Goal: Task Accomplishment & Management: Complete application form

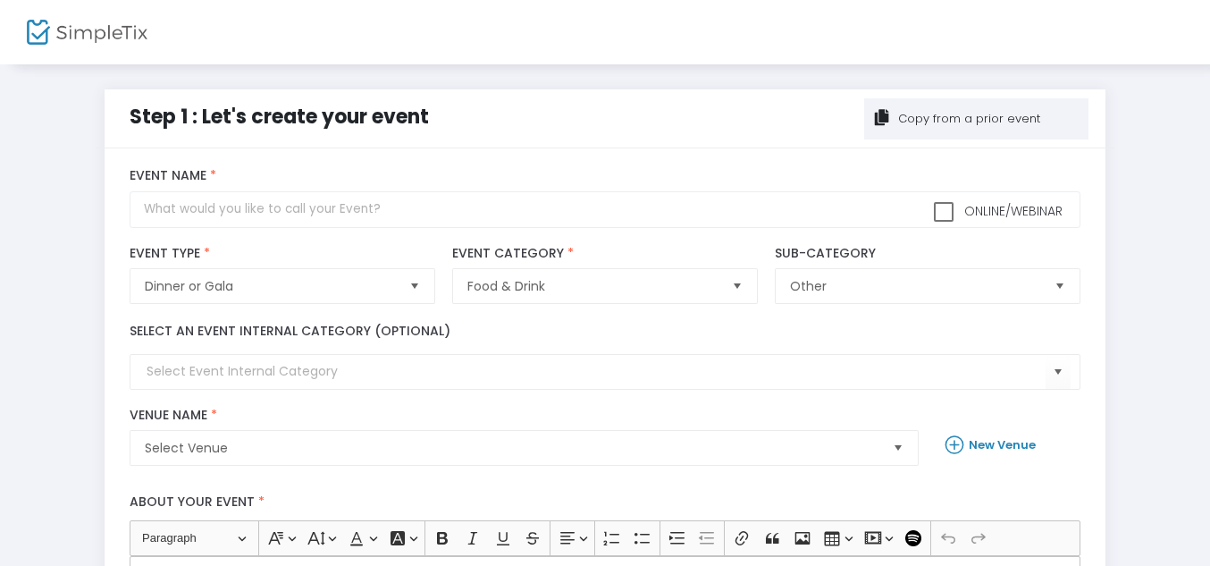
click at [923, 119] on div "Copy from a prior event" at bounding box center [967, 119] width 145 height 18
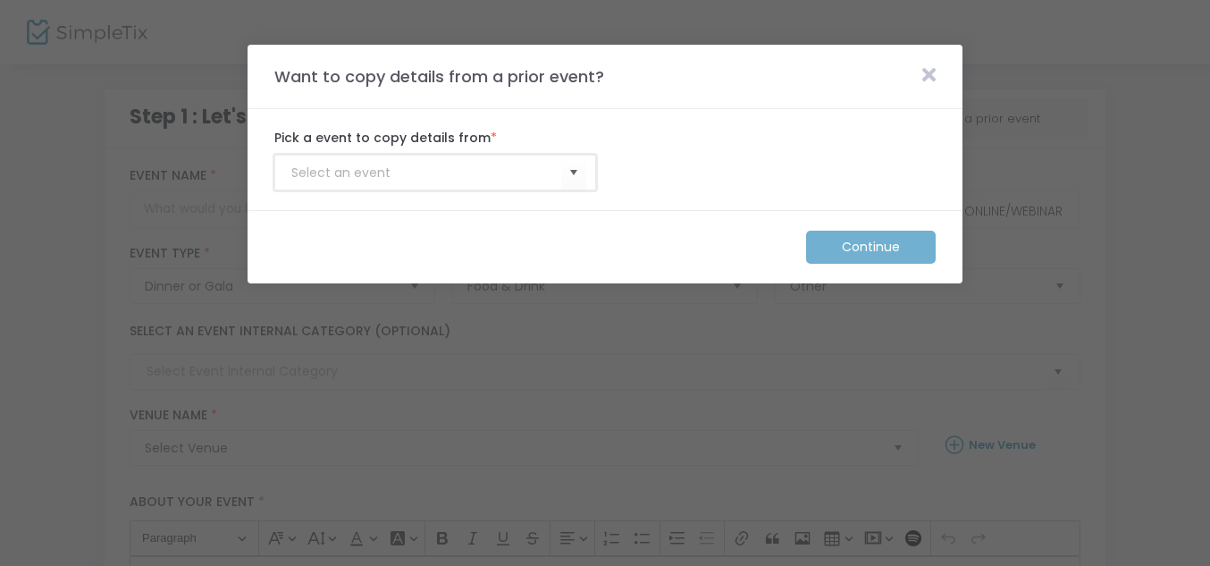
click at [433, 176] on input at bounding box center [426, 172] width 270 height 19
click at [574, 180] on span "Select" at bounding box center [573, 172] width 29 height 29
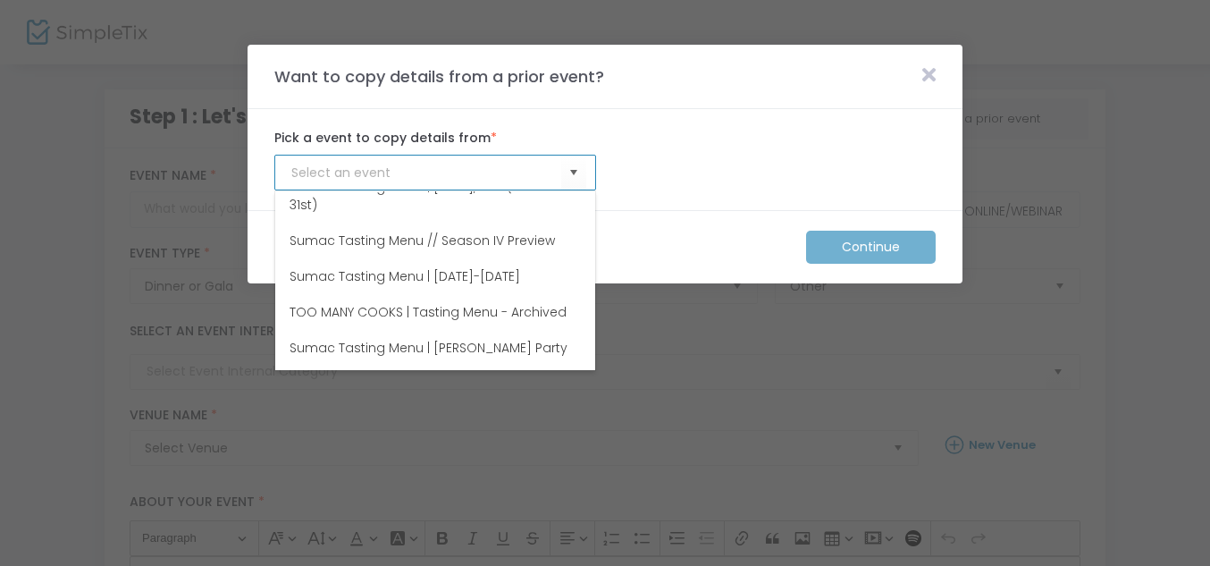
scroll to position [2275, 0]
click at [493, 213] on span "Sumac Tasting Menu | [DATE], 2nd (Closed 31st)" at bounding box center [434, 195] width 291 height 36
type input "Sumac Tasting Menu | [DATE], 2nd (Closed 31st)"
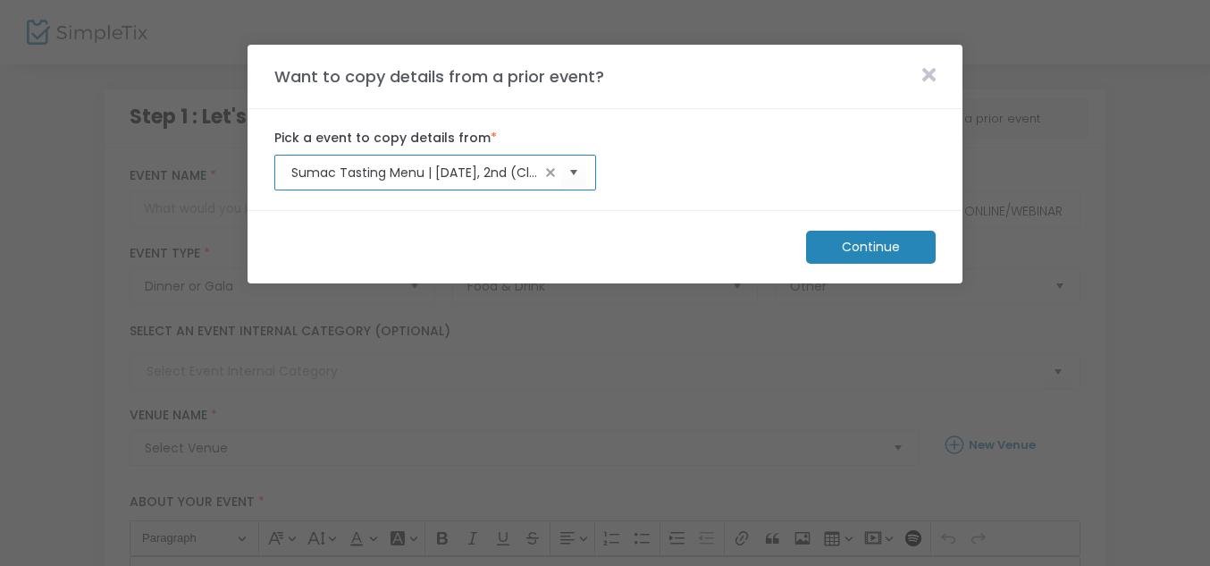
click at [854, 256] on m-button "Continue" at bounding box center [871, 246] width 130 height 33
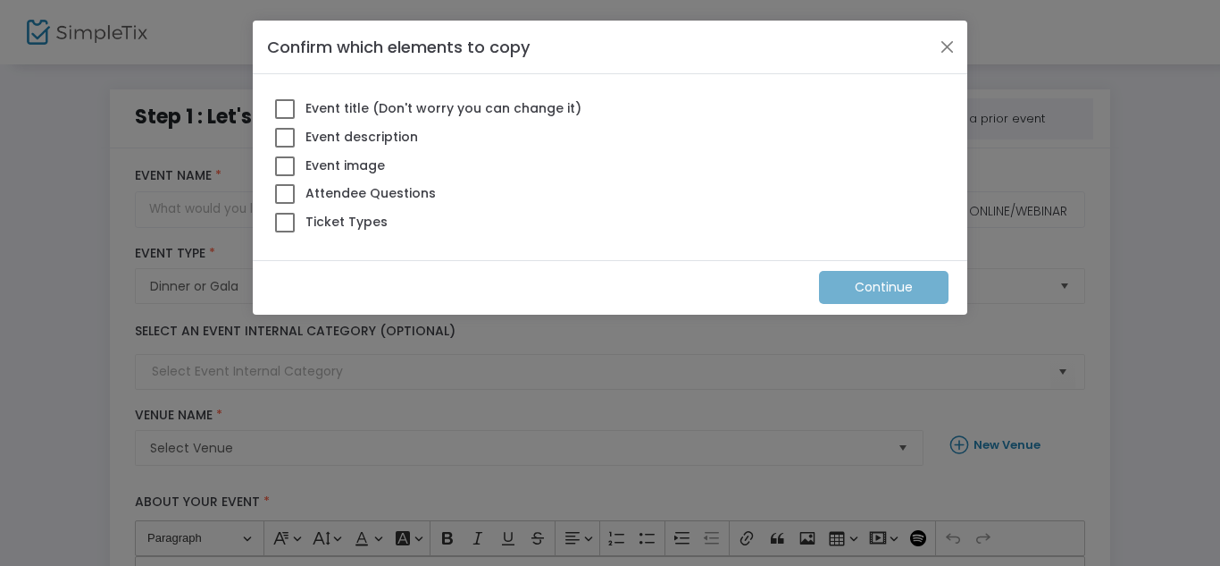
click at [294, 112] on span at bounding box center [285, 109] width 20 height 20
click at [285, 119] on input "Event title (Don't worry you can change it)" at bounding box center [284, 119] width 1 height 1
checkbox input "true"
click at [288, 136] on span at bounding box center [285, 138] width 20 height 20
click at [285, 147] on input "Event description" at bounding box center [284, 147] width 1 height 1
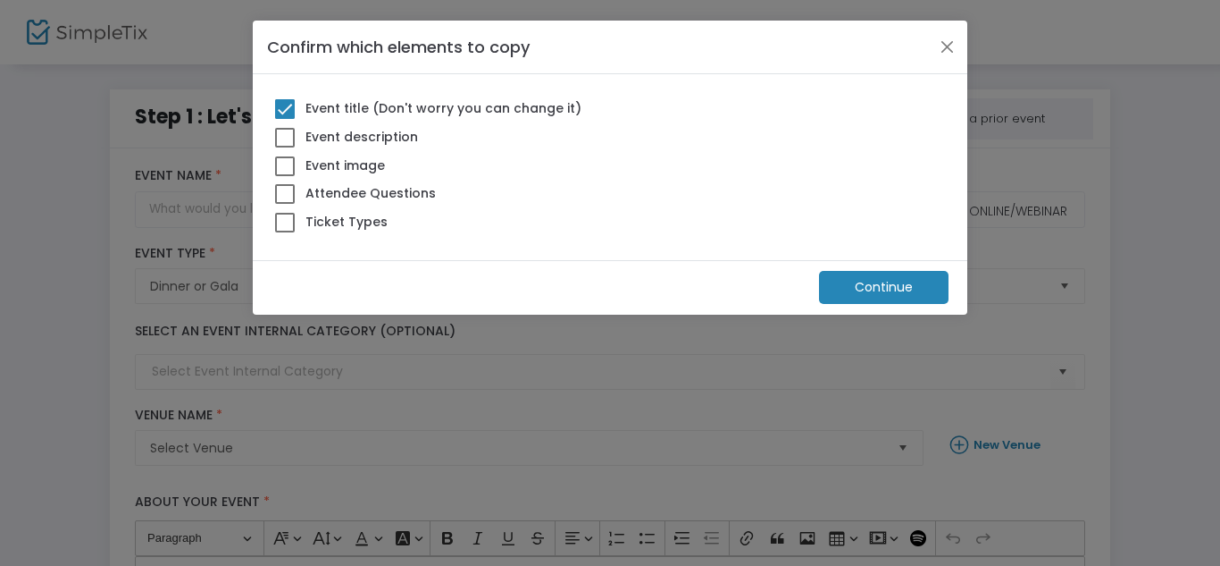
checkbox input "true"
click at [284, 161] on span at bounding box center [285, 166] width 20 height 20
click at [284, 176] on input "Event image" at bounding box center [284, 176] width 1 height 1
checkbox input "true"
click at [283, 191] on span at bounding box center [285, 194] width 20 height 20
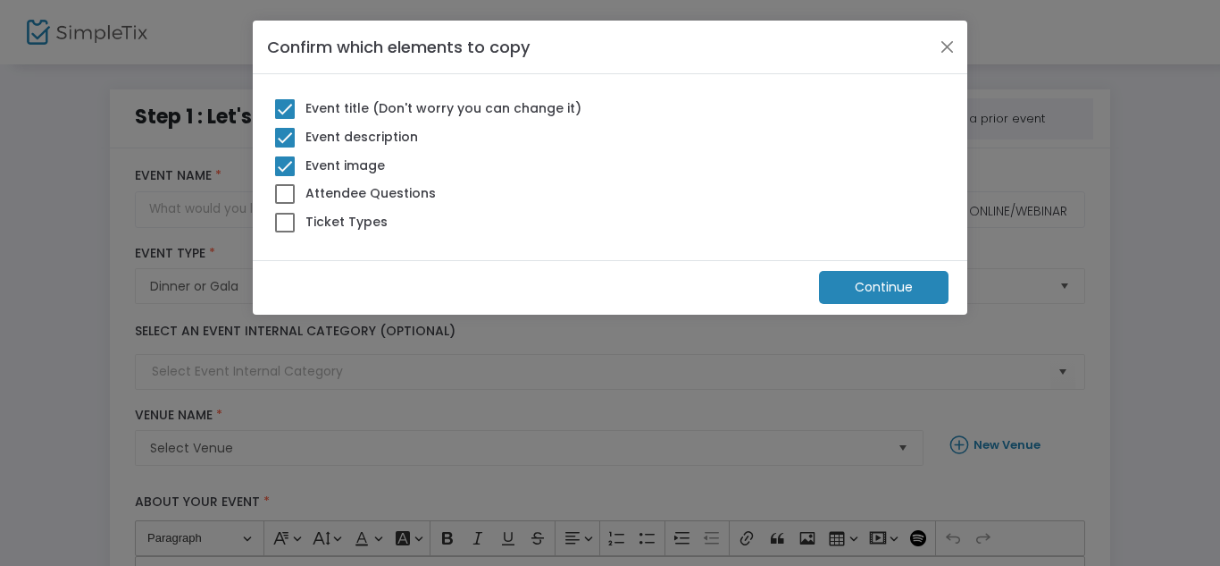
click at [284, 204] on input "Attendee Questions" at bounding box center [284, 204] width 1 height 1
checkbox input "true"
click at [281, 205] on div "Attendee Questions" at bounding box center [355, 195] width 179 height 29
click at [282, 210] on label "Ticket Types" at bounding box center [331, 221] width 113 height 23
click at [284, 232] on input "Ticket Types" at bounding box center [284, 232] width 1 height 1
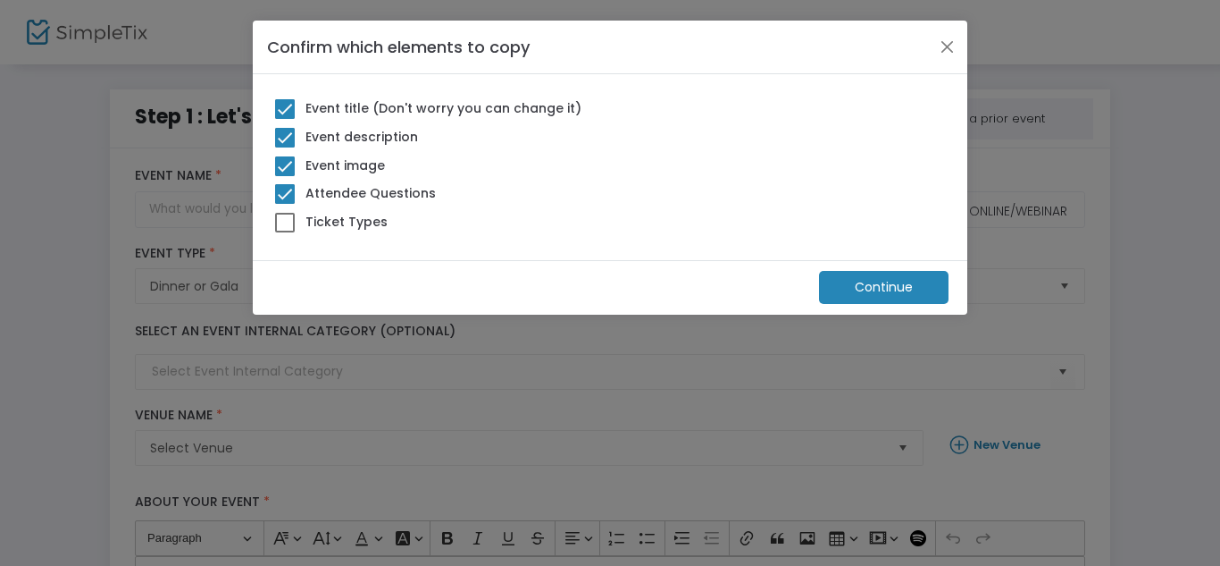
checkbox input "true"
click at [868, 281] on m-button "Continue" at bounding box center [884, 287] width 130 height 33
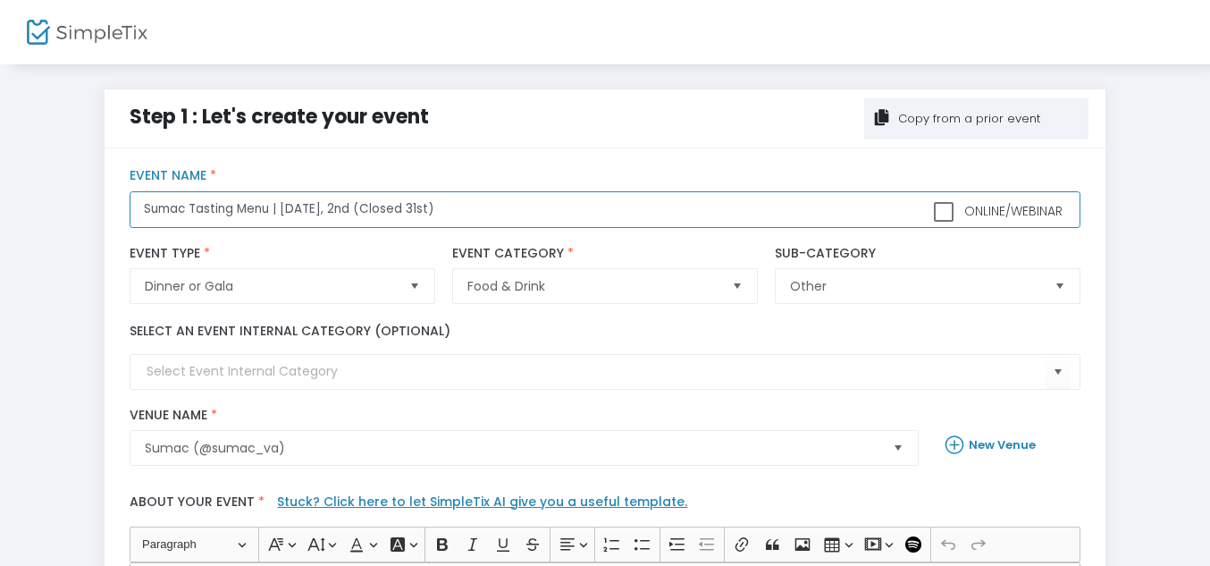
drag, startPoint x: 484, startPoint y: 199, endPoint x: 344, endPoint y: 203, distance: 140.3
click at [344, 203] on input "Sumac Tasting Menu | November 1st, 2nd (Closed 31st)" at bounding box center [605, 209] width 950 height 37
type input "Sumac Tasting Menu | November 7th, 8th, 9th"
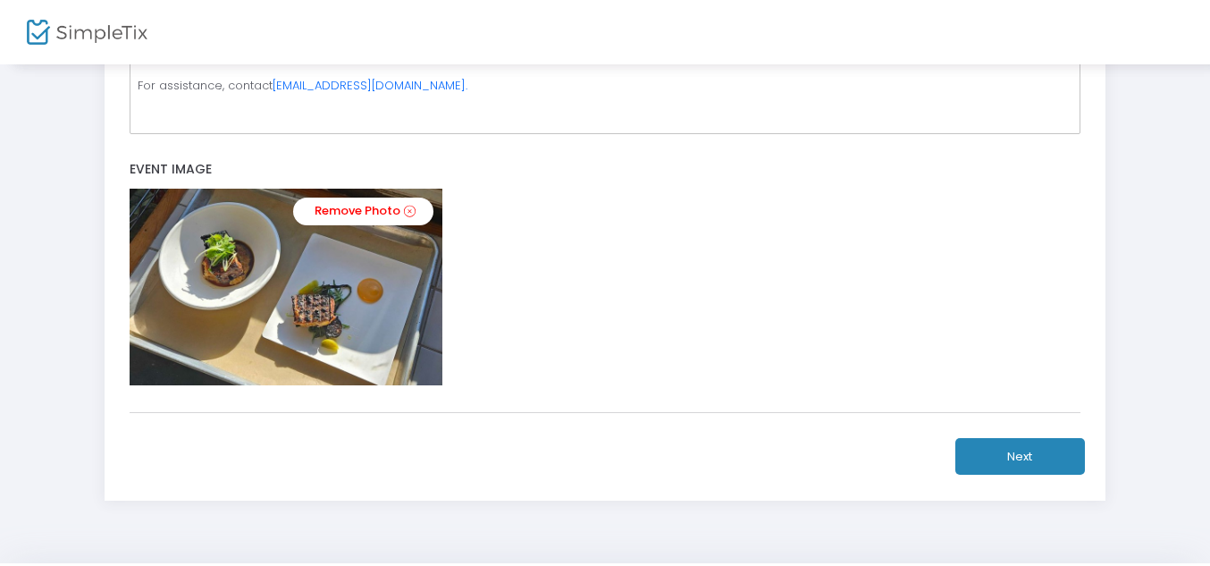
scroll to position [658, 0]
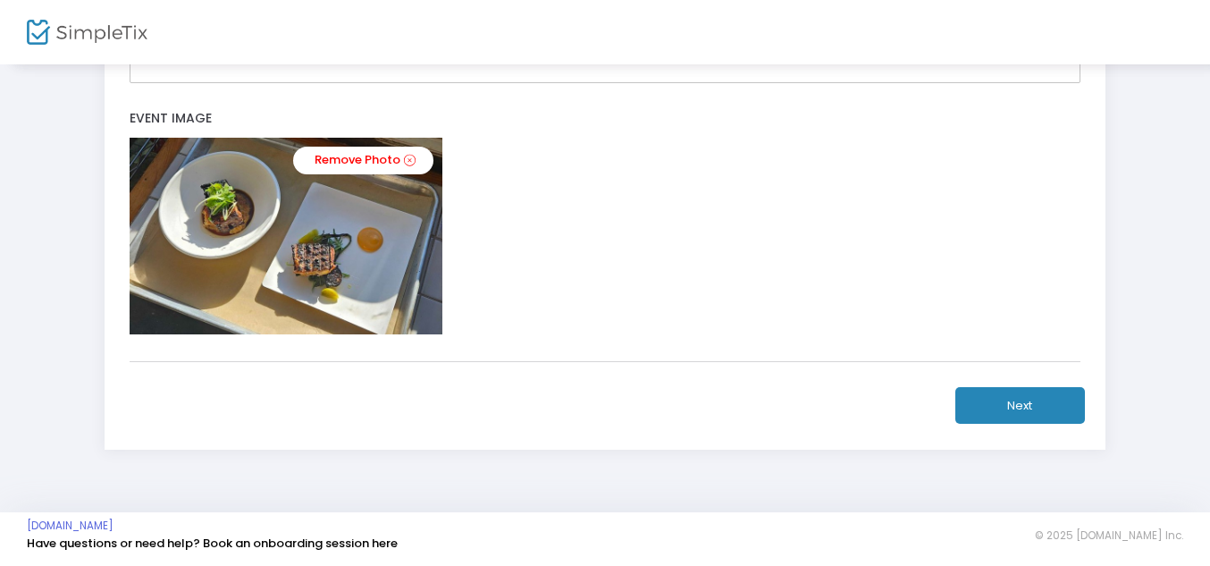
click at [1010, 399] on button "Next" at bounding box center [1020, 405] width 130 height 37
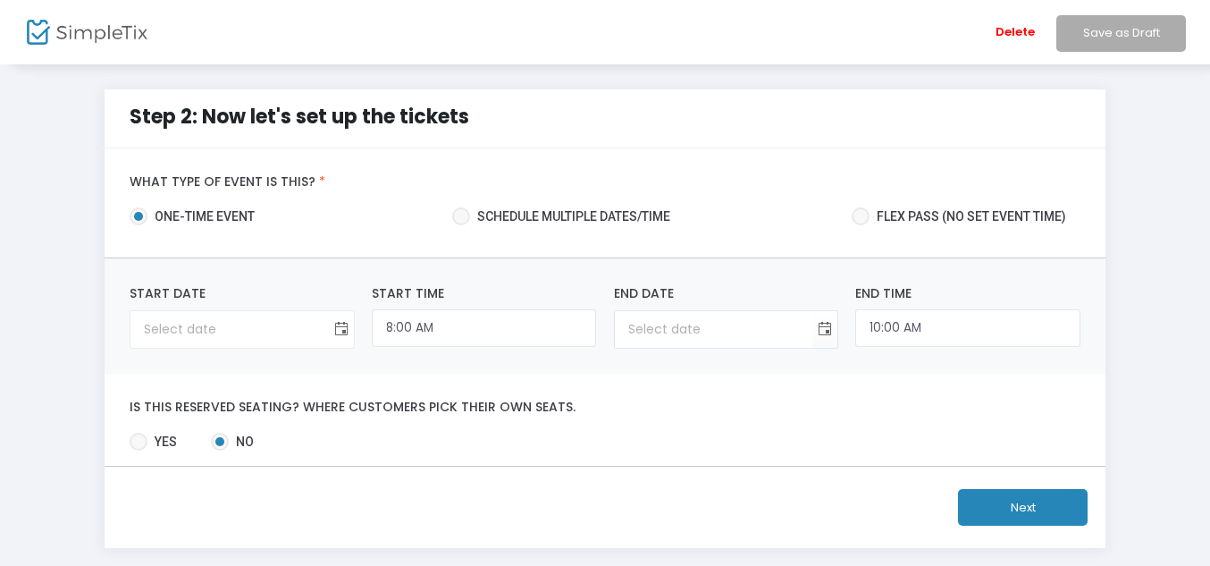
click at [343, 326] on span "Toggle calendar" at bounding box center [340, 328] width 29 height 29
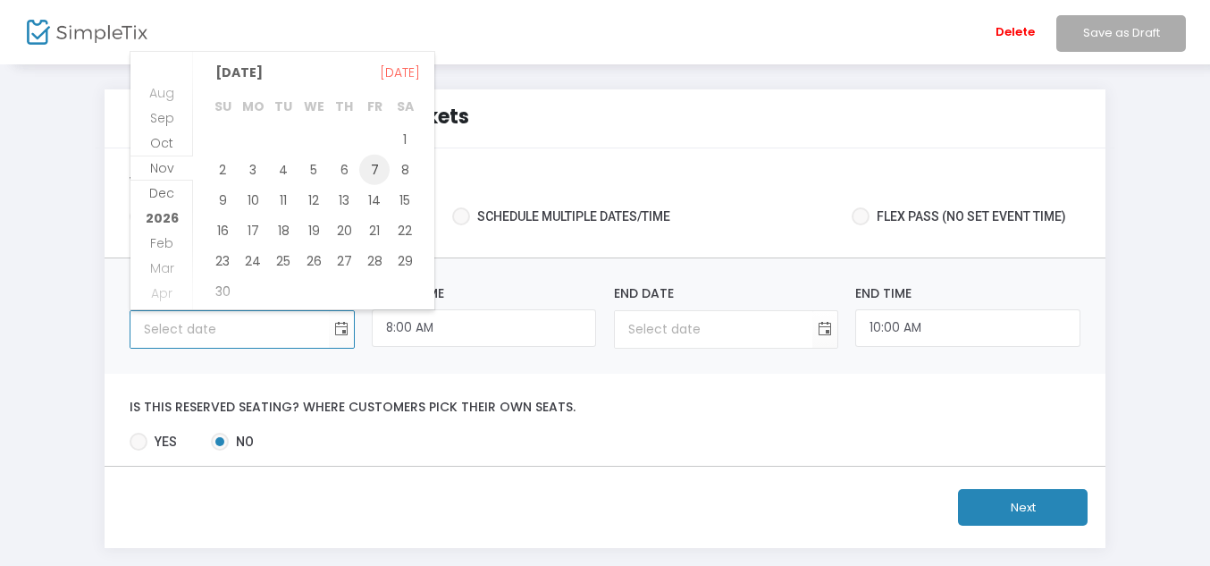
click at [373, 176] on span "7" at bounding box center [374, 170] width 30 height 30
type input "11/7/2025"
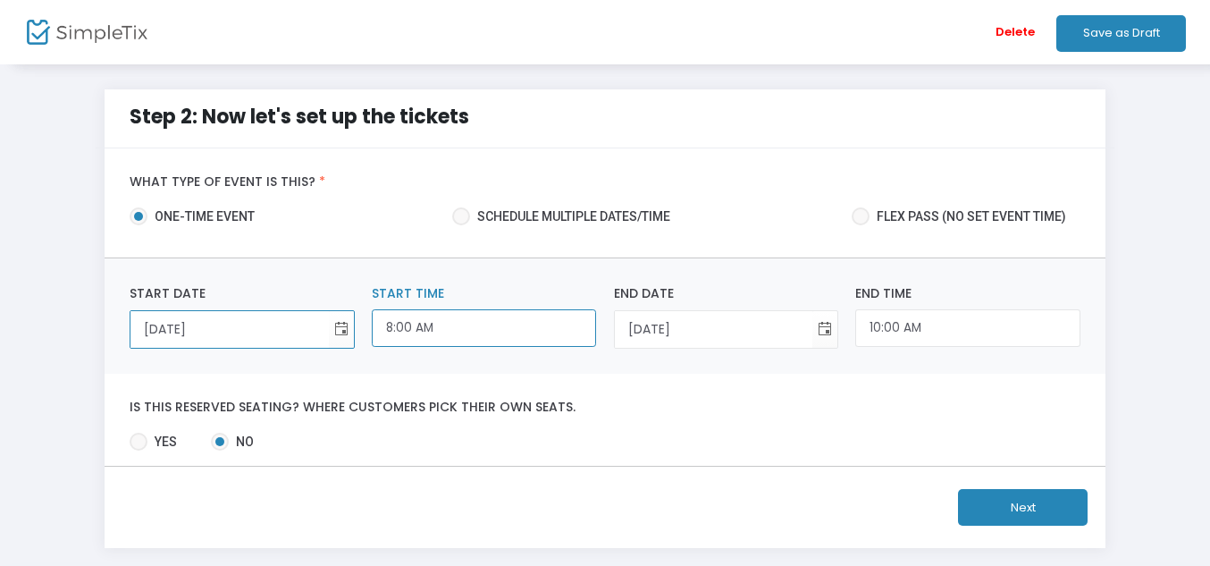
click at [399, 334] on input "8:00 AM" at bounding box center [484, 328] width 224 height 38
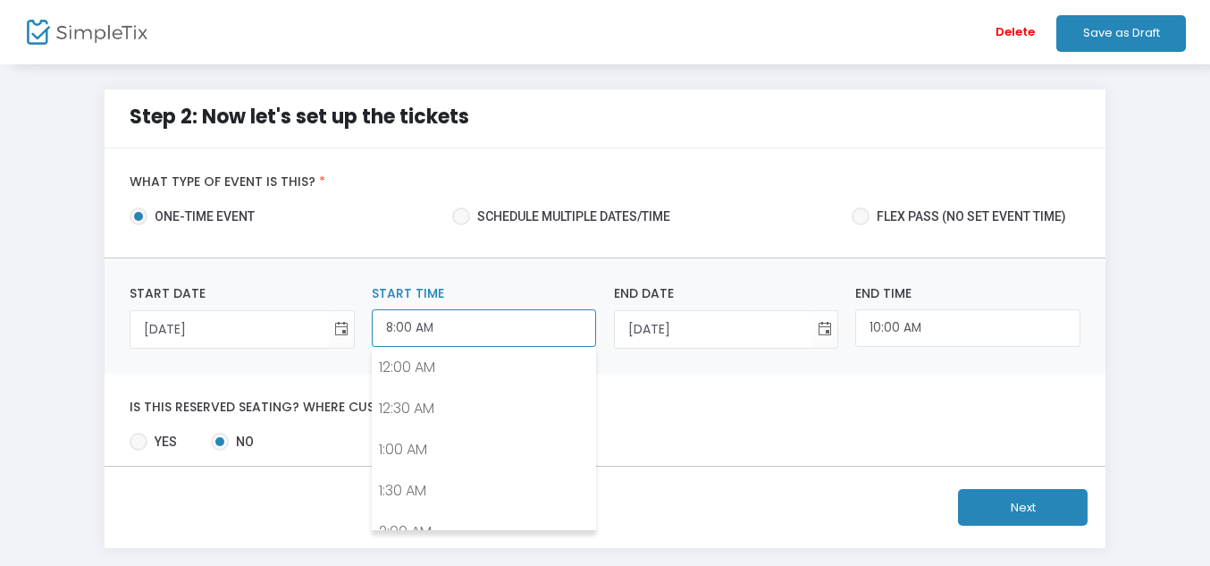
scroll to position [587, 0]
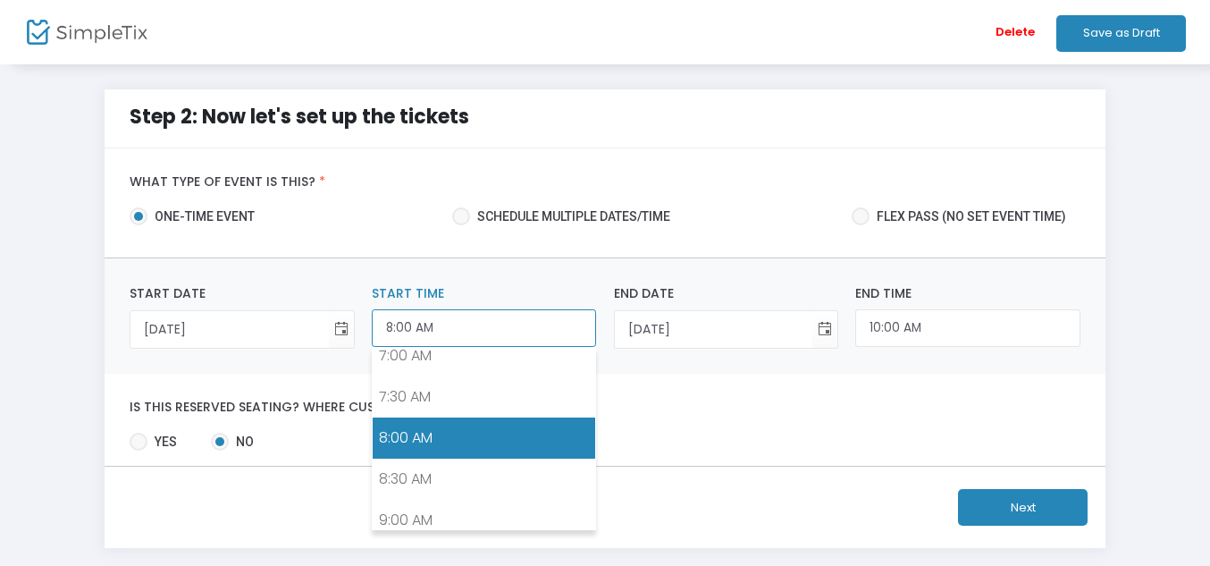
click at [399, 334] on input "8:00 AM" at bounding box center [484, 328] width 224 height 38
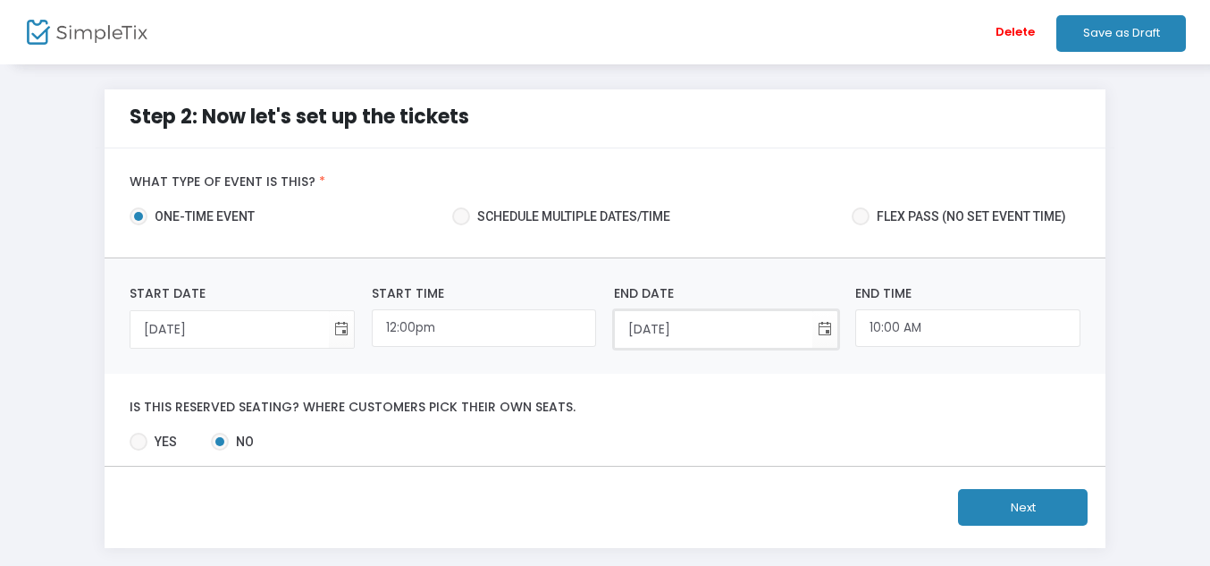
type input "12:00 PM"
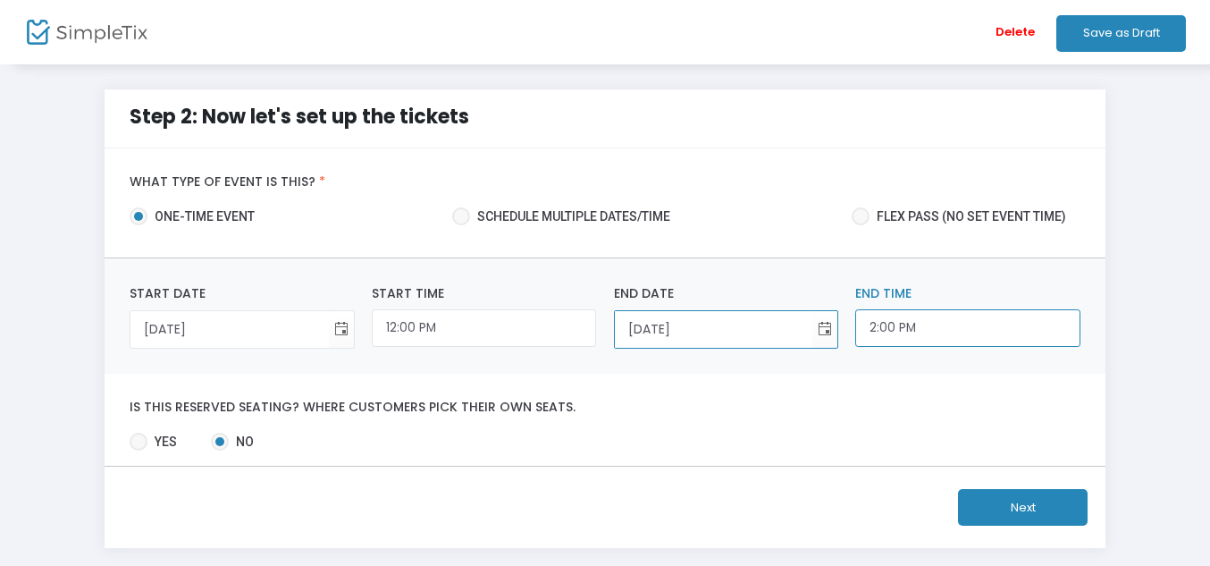
click at [909, 326] on input "2:00 PM" at bounding box center [967, 328] width 224 height 38
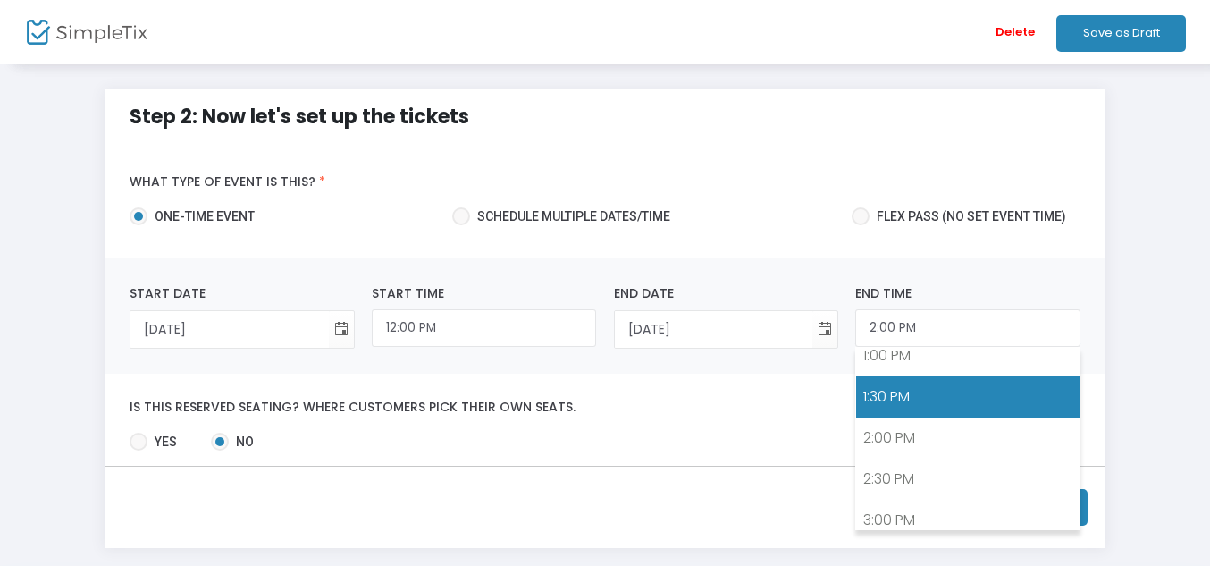
click at [894, 407] on link "1:30 PM" at bounding box center [967, 396] width 222 height 41
type input "1:30 PM"
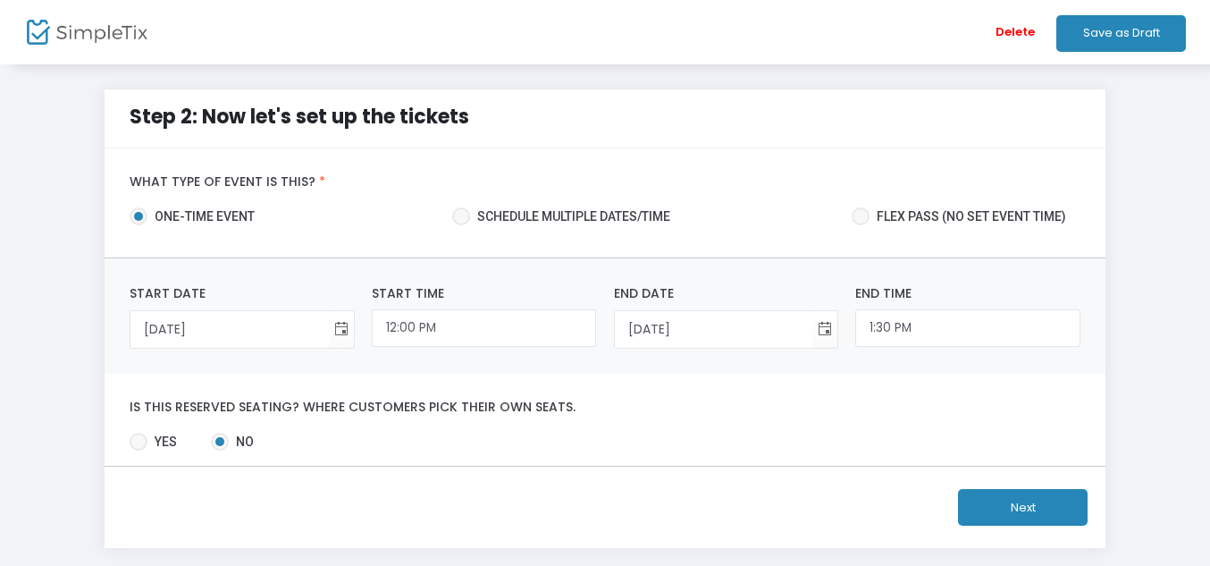
click at [463, 214] on span at bounding box center [461, 216] width 18 height 18
click at [461, 225] on input "Schedule multiple dates/time" at bounding box center [460, 225] width 1 height 1
radio input "true"
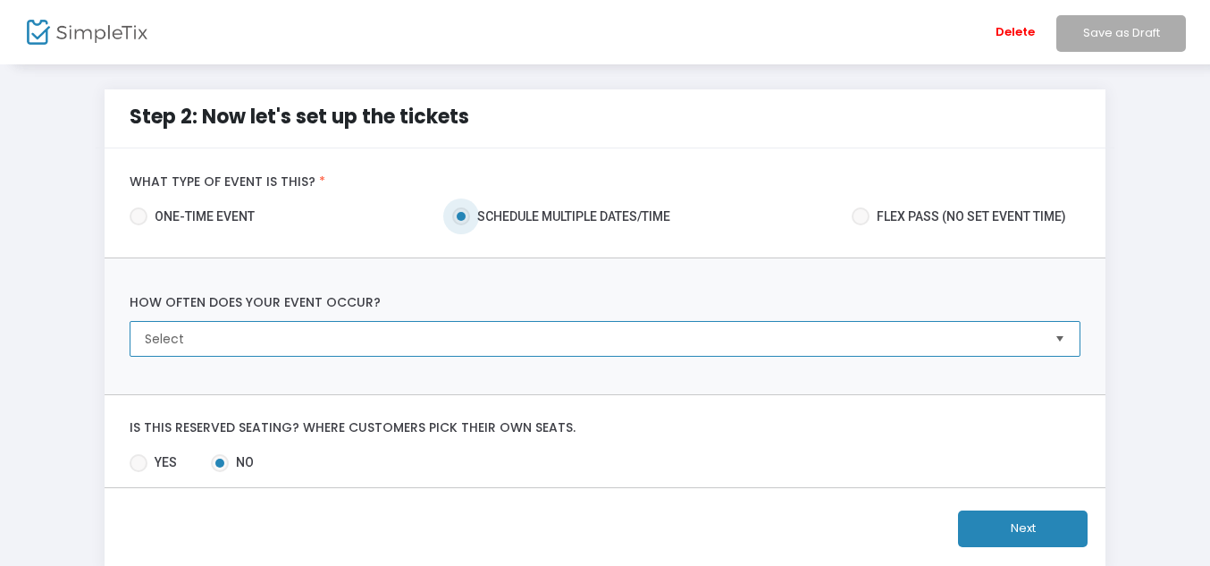
click at [184, 334] on span "Select" at bounding box center [592, 339] width 894 height 18
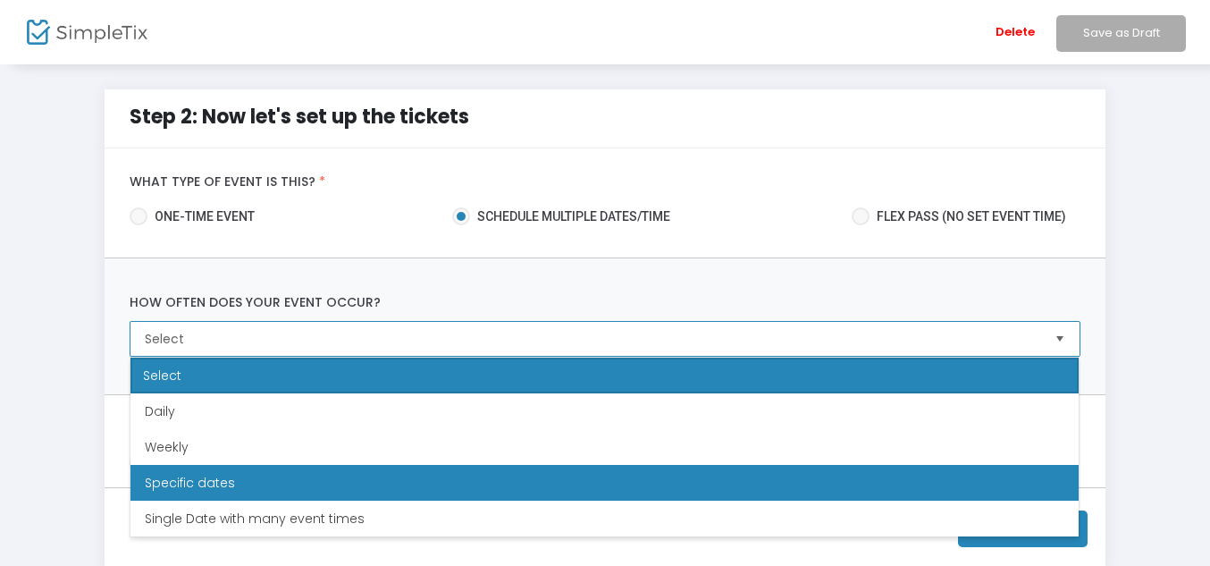
click at [195, 470] on li "Specific dates" at bounding box center [604, 483] width 948 height 36
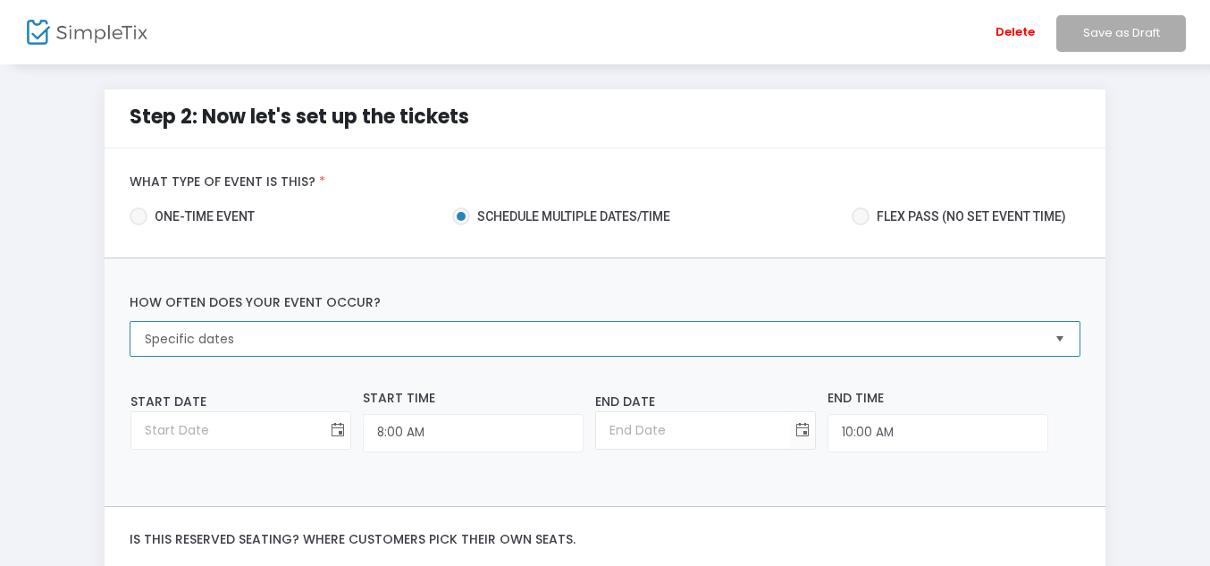
click at [335, 432] on span "Toggle calendar" at bounding box center [337, 429] width 29 height 29
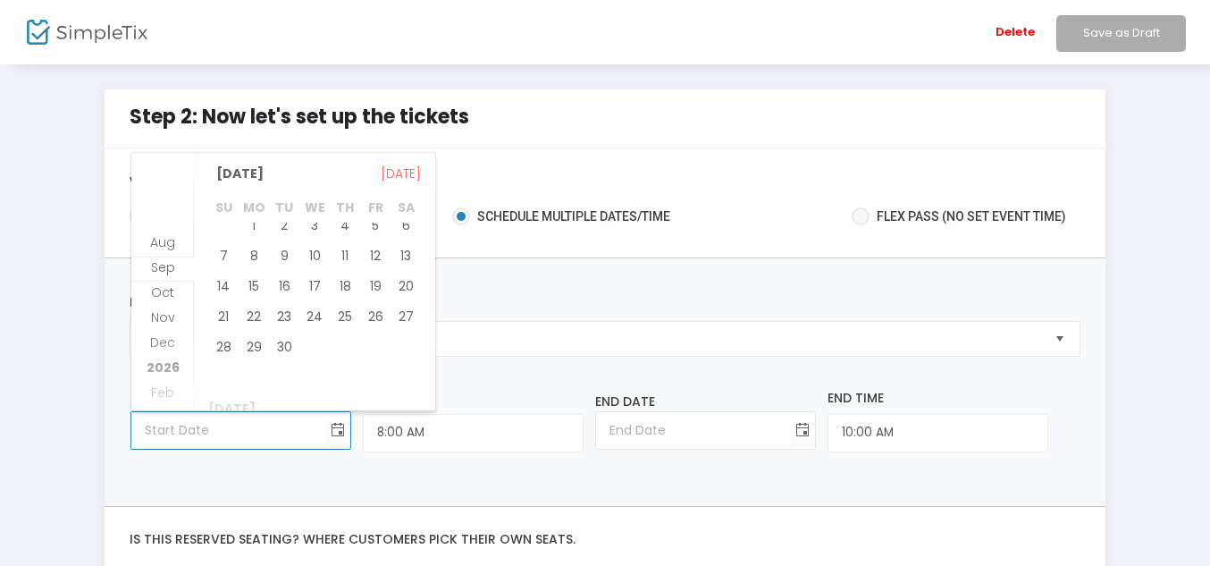
scroll to position [260, 0]
click at [378, 297] on span "7" at bounding box center [375, 287] width 30 height 30
type input "11/7/2025"
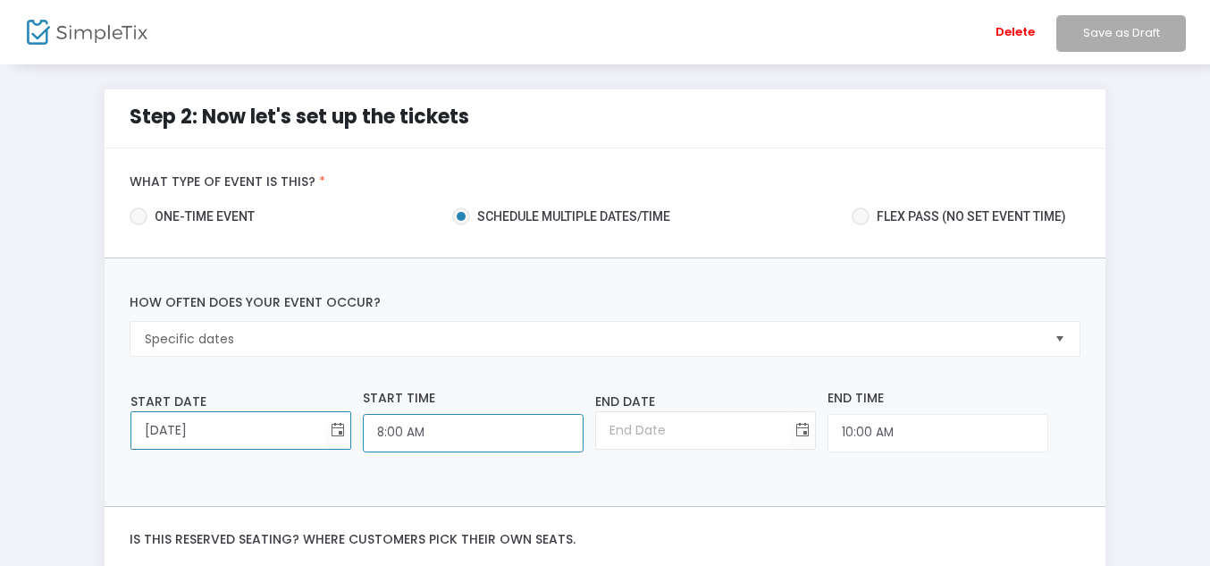
click at [391, 439] on input "8:00 AM" at bounding box center [473, 433] width 221 height 38
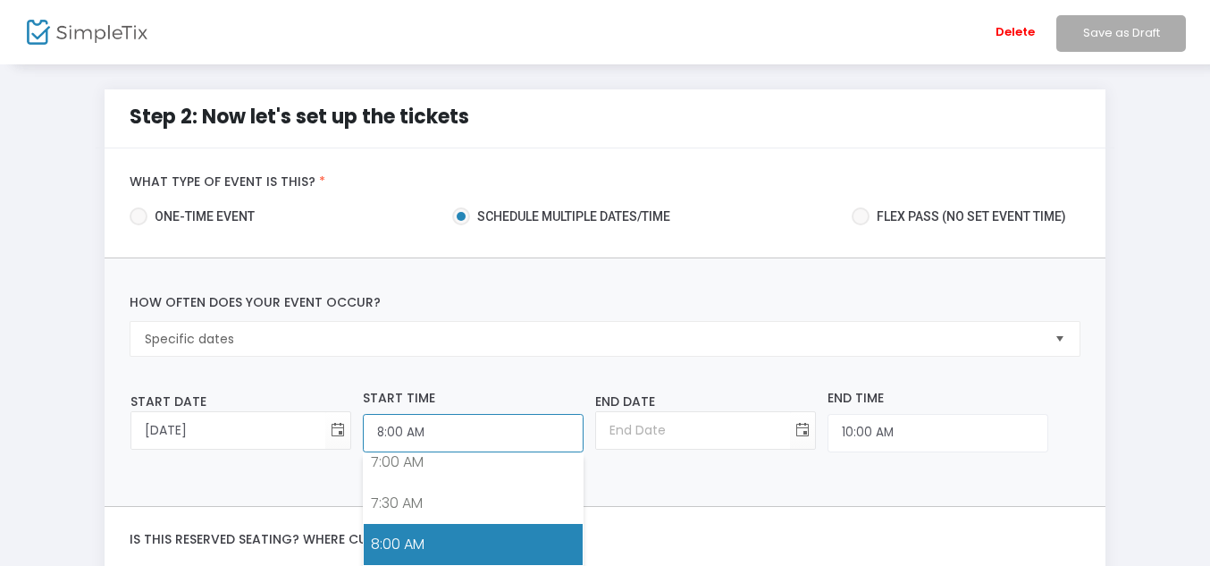
click at [391, 439] on input "8:00 AM" at bounding box center [473, 433] width 221 height 38
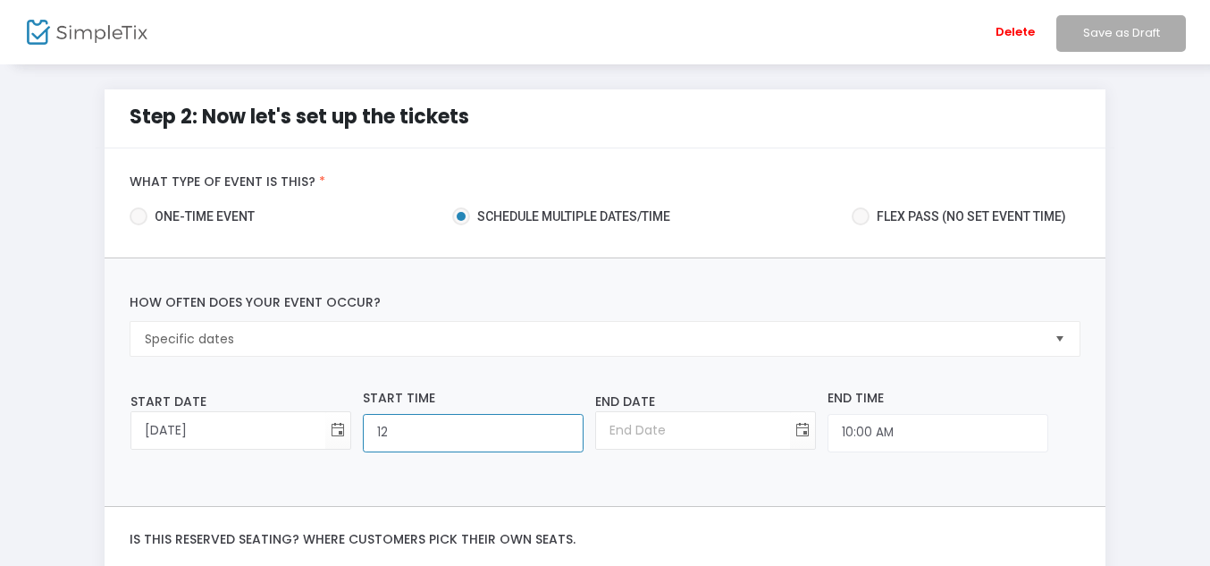
type input "1"
type input "2:00 PM"
type input "11/7/2025"
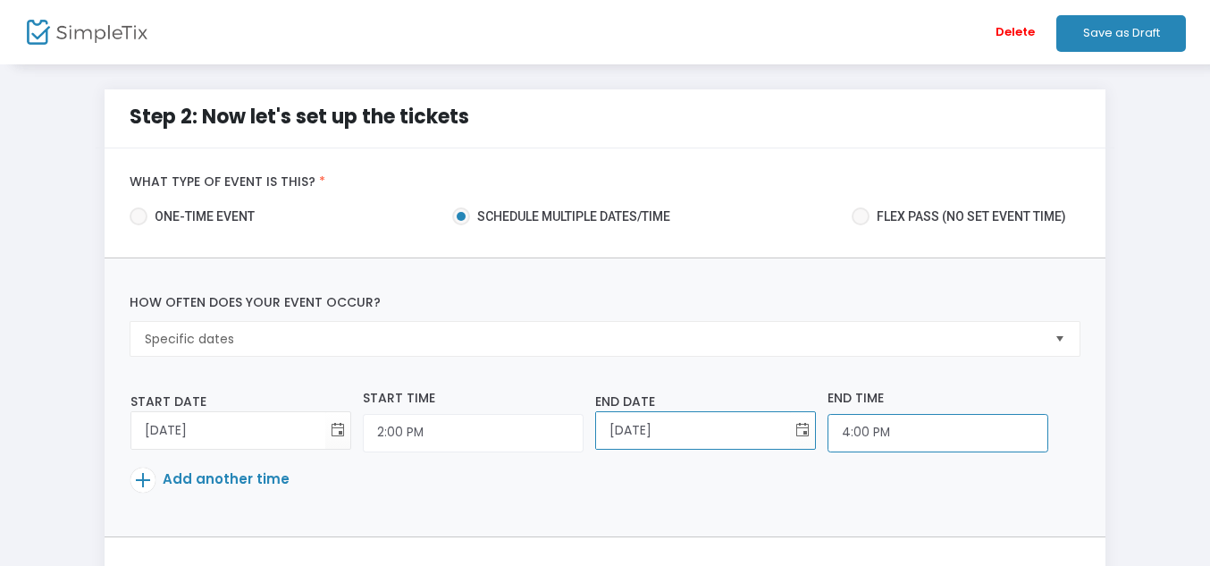
click at [583, 437] on input "4:00 PM" at bounding box center [473, 433] width 221 height 38
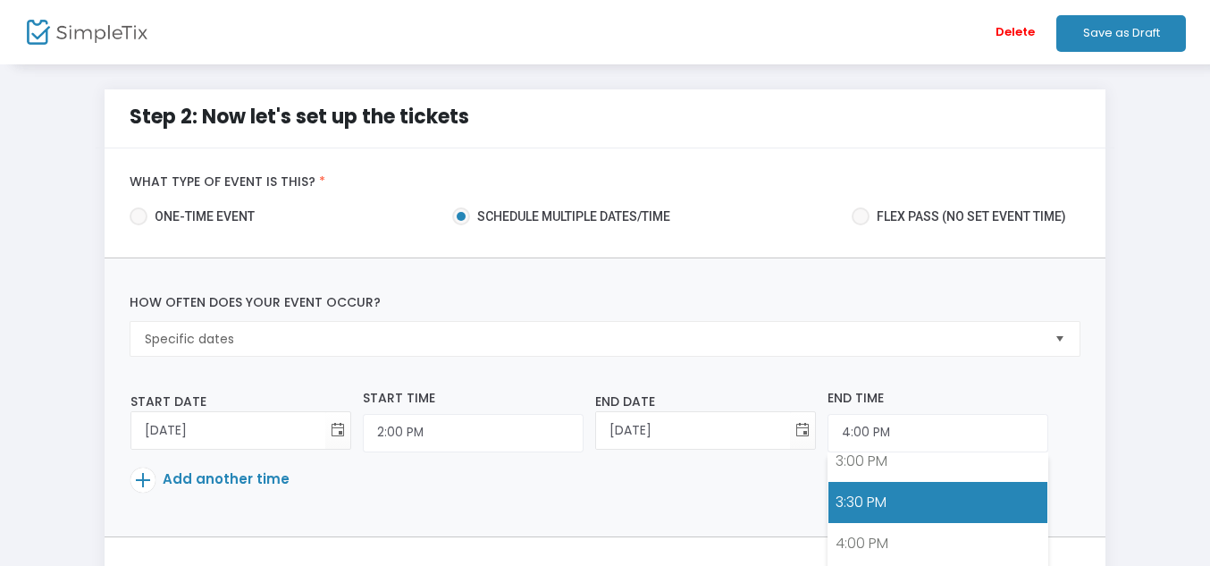
click at [861, 506] on link "3:30 PM" at bounding box center [937, 502] width 219 height 41
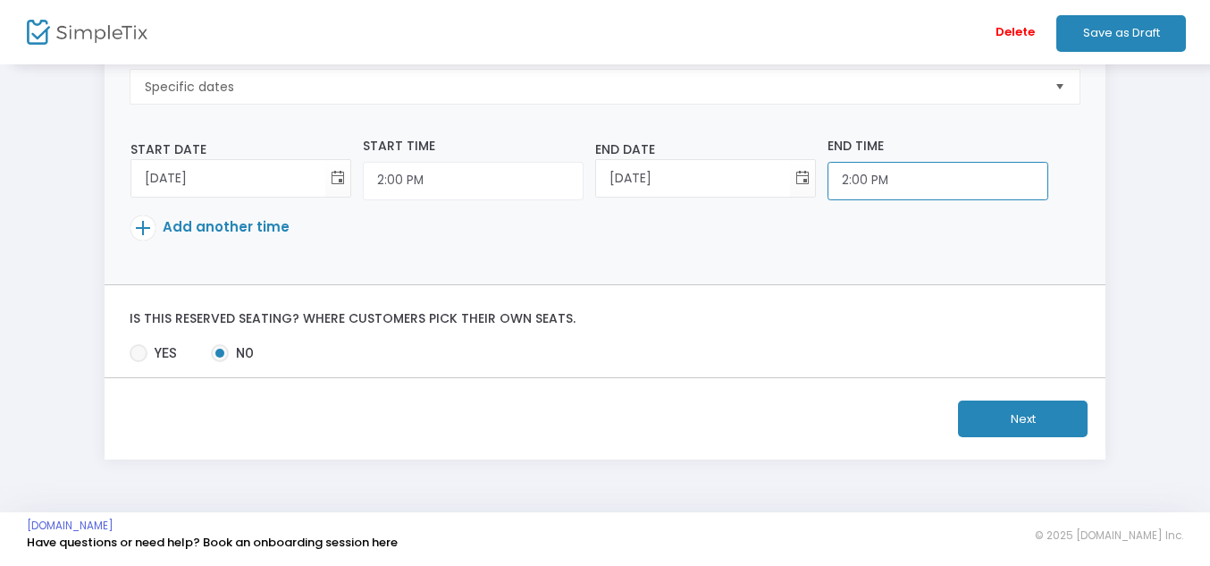
click at [583, 163] on input "2:00 PM" at bounding box center [473, 181] width 221 height 38
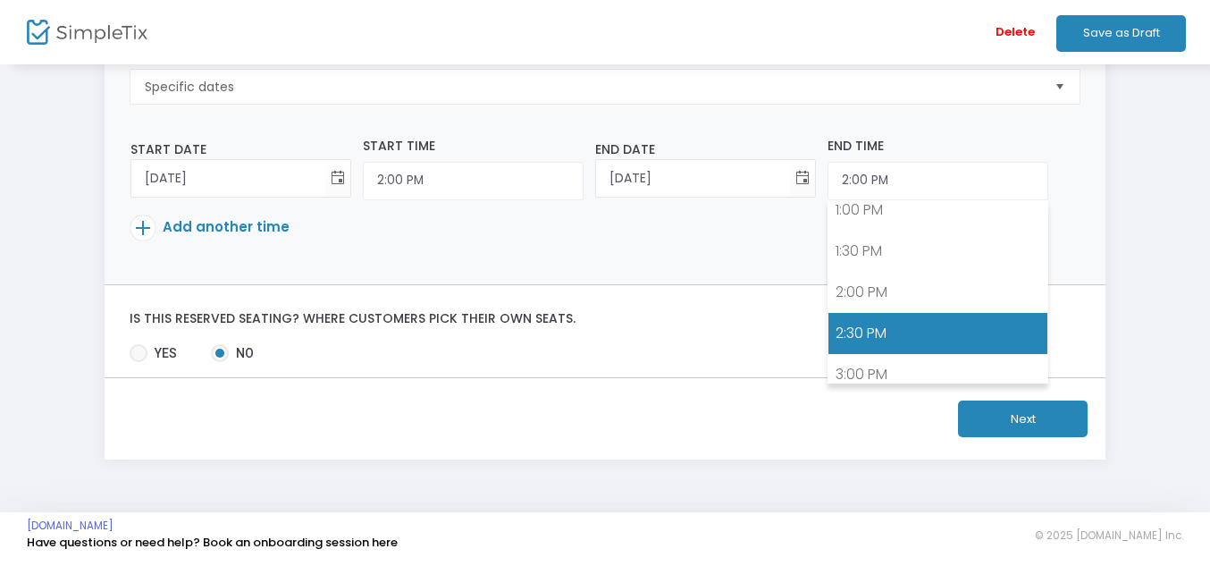
click at [847, 332] on link "2:30 PM" at bounding box center [937, 333] width 219 height 41
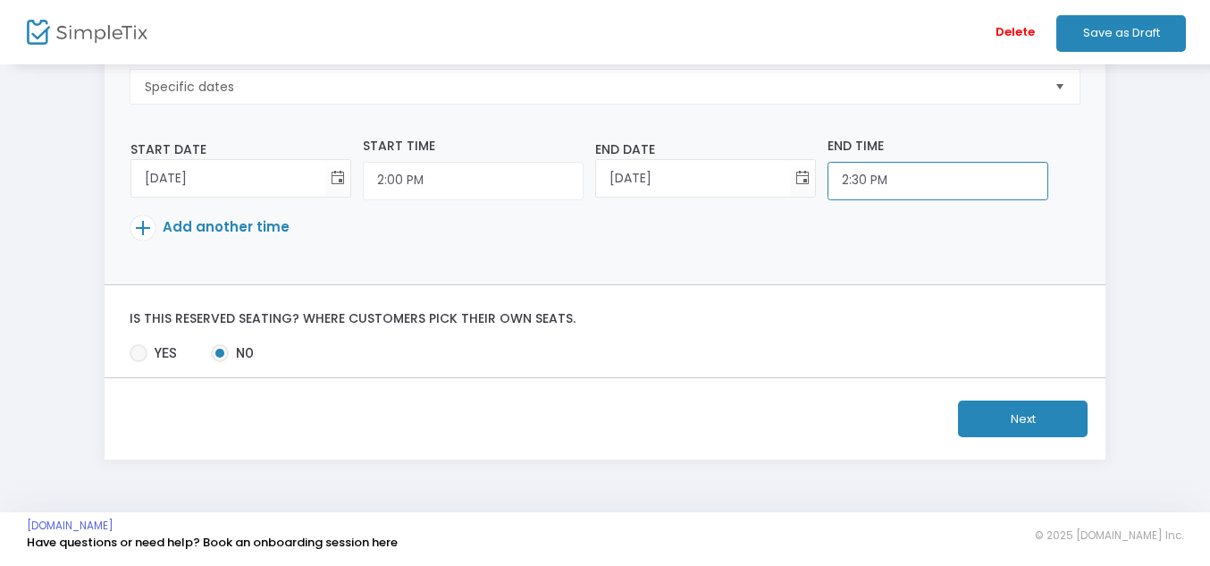
click at [583, 172] on input "2:30 PM" at bounding box center [473, 181] width 221 height 38
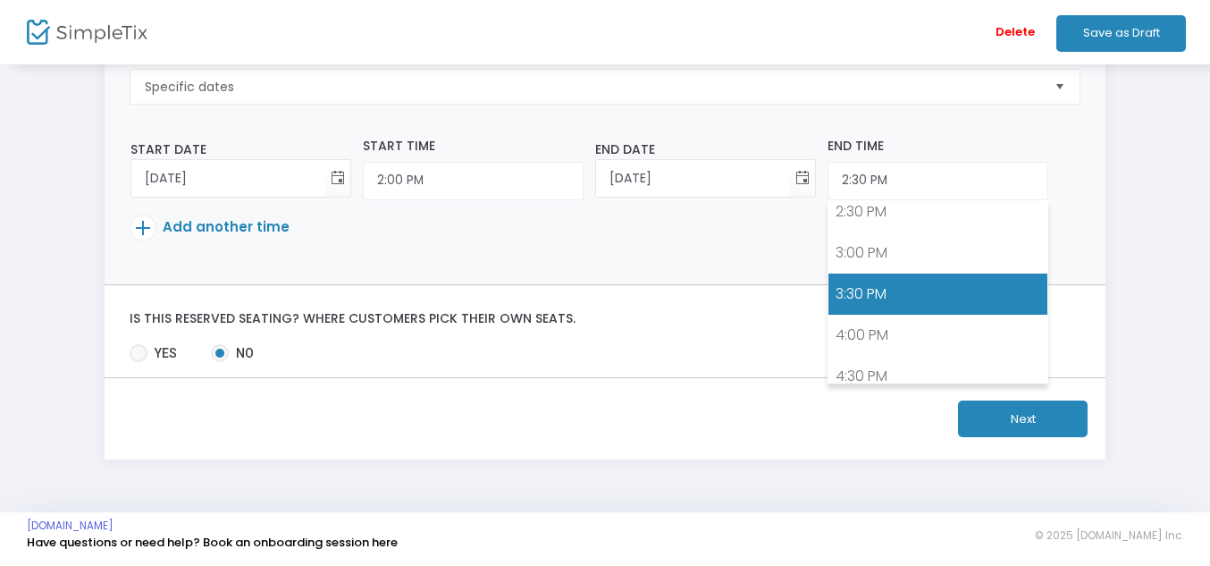
click at [861, 273] on link "3:30 PM" at bounding box center [937, 293] width 219 height 41
type input "3:30 PM"
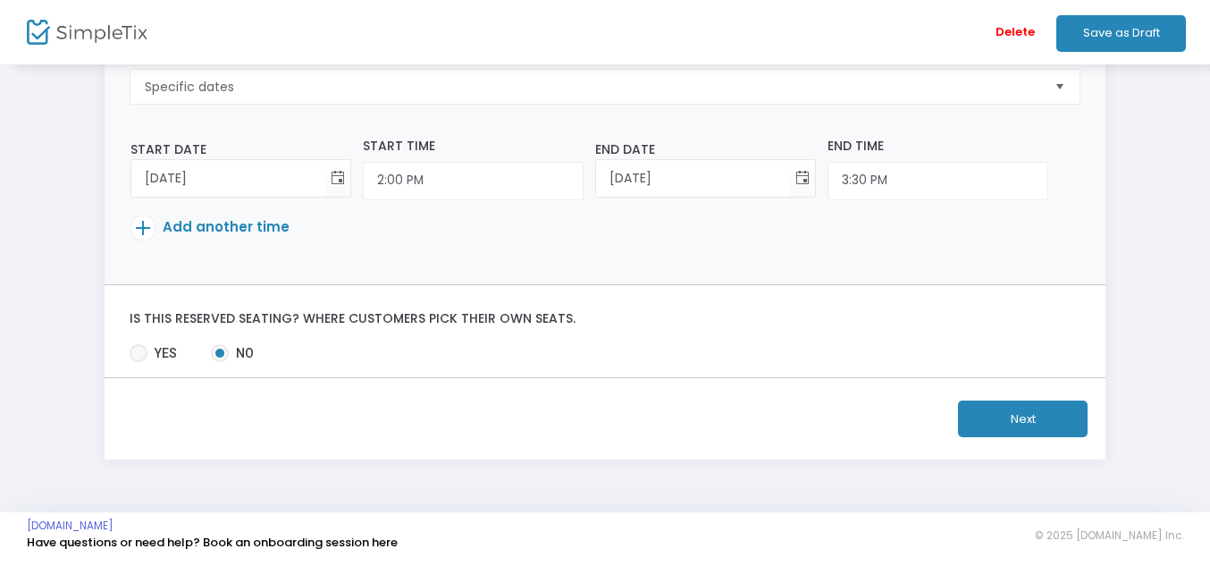
click at [258, 234] on span "Add another time" at bounding box center [226, 226] width 127 height 19
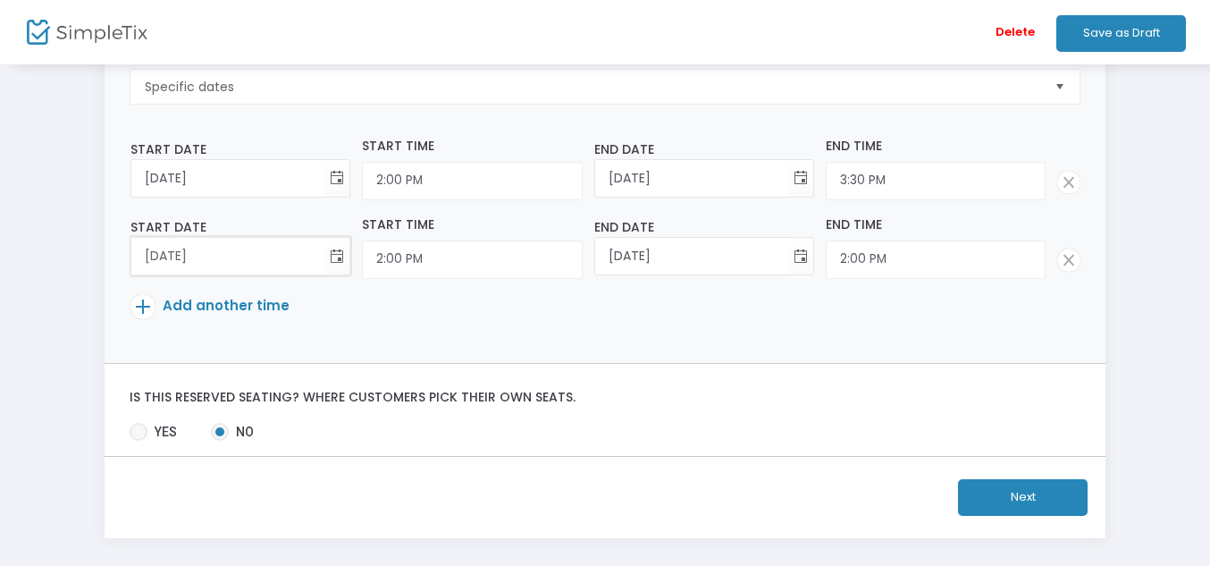
click at [221, 247] on input "11/8/2025" at bounding box center [227, 256] width 193 height 37
click at [164, 259] on input "11/8/2025" at bounding box center [227, 256] width 193 height 37
type input "11/7/2025"
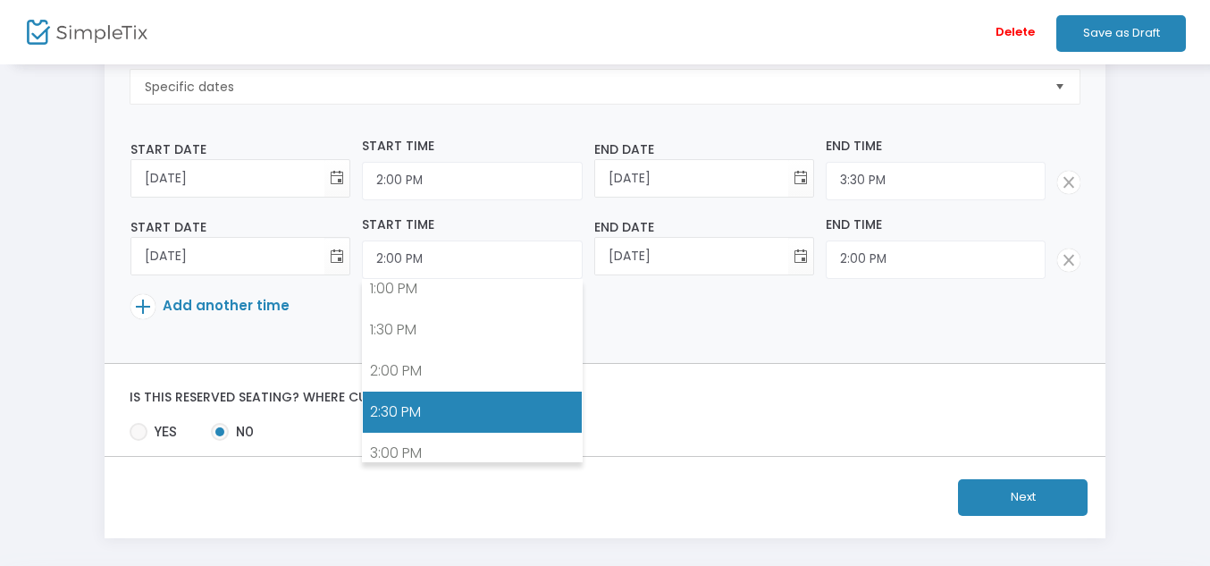
click at [454, 425] on link "2:30 PM" at bounding box center [472, 411] width 218 height 41
type input "2:30 PM"
type input "11/7/2025"
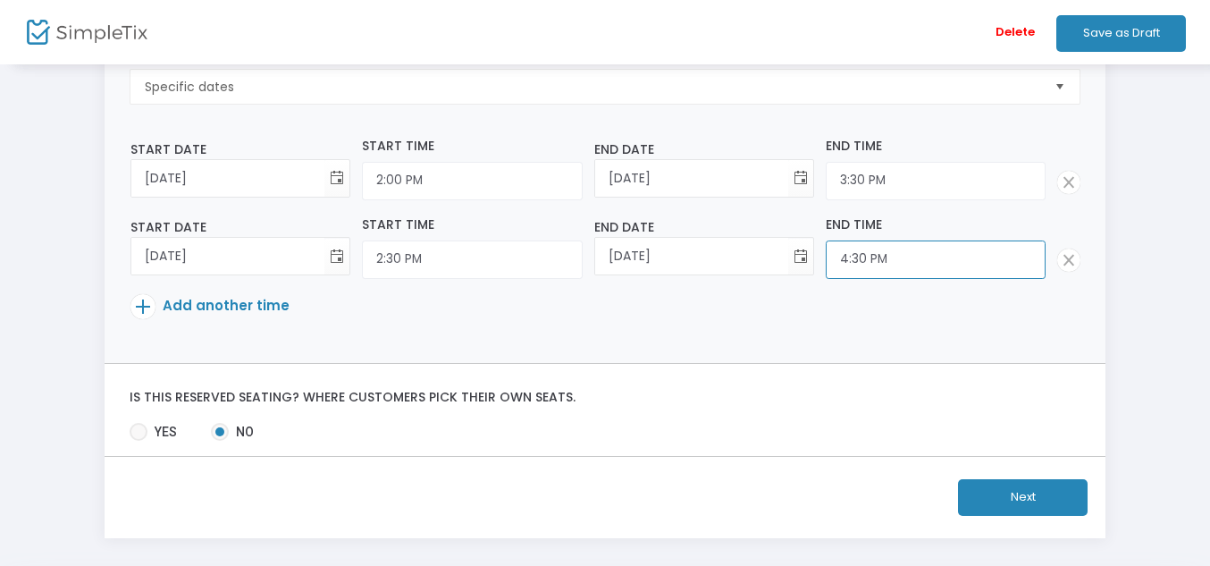
click at [582, 258] on input "4:30 PM" at bounding box center [472, 259] width 220 height 38
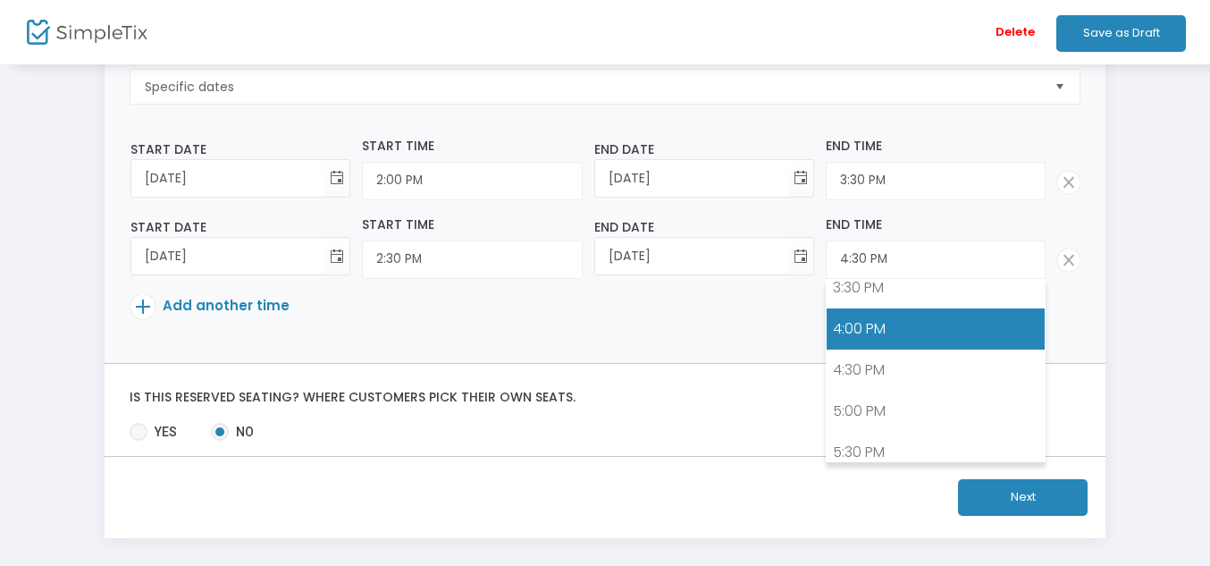
click at [850, 310] on link "4:00 PM" at bounding box center [935, 328] width 218 height 41
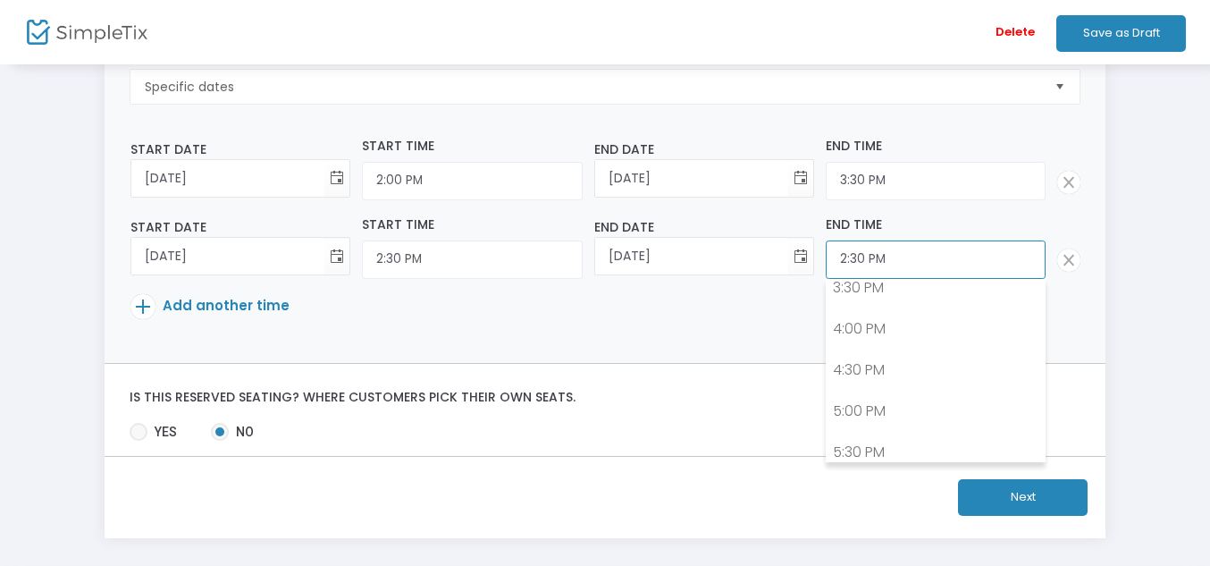
click at [582, 272] on input "2:30 PM" at bounding box center [472, 259] width 220 height 38
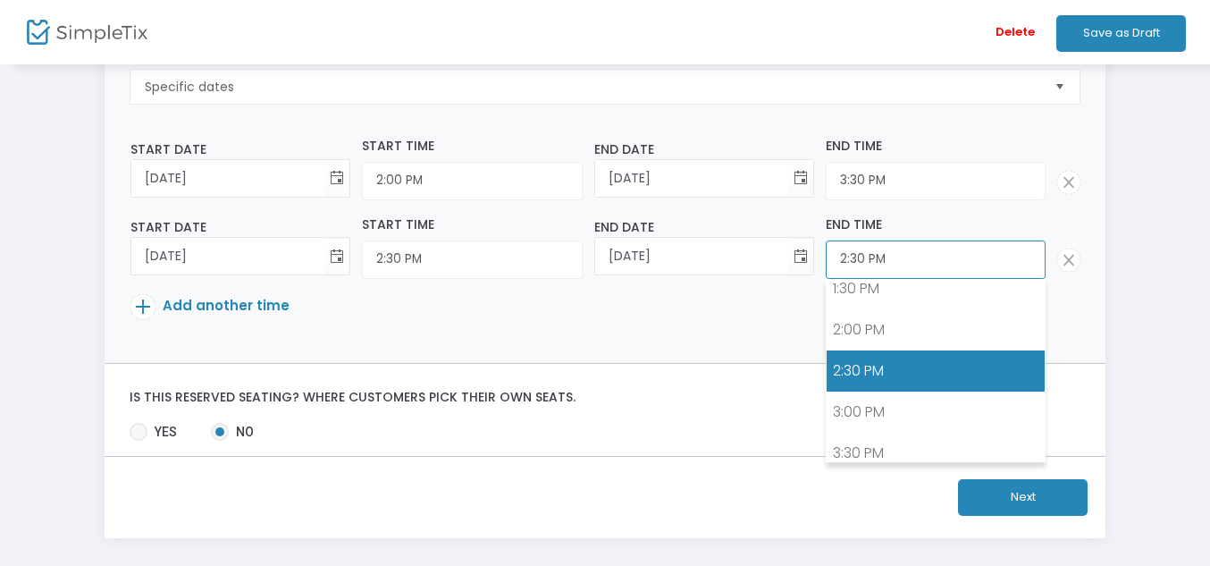
scroll to position [1213, 0]
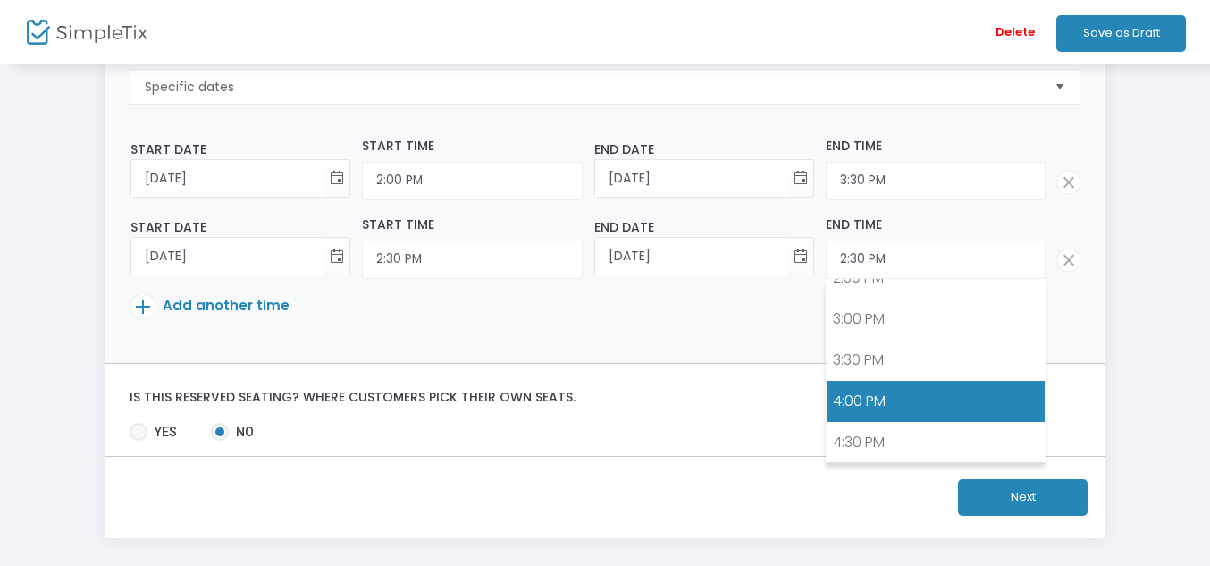
click at [859, 396] on link "4:00 PM" at bounding box center [935, 401] width 218 height 41
type input "4:00 PM"
